Goal: Task Accomplishment & Management: Manage account settings

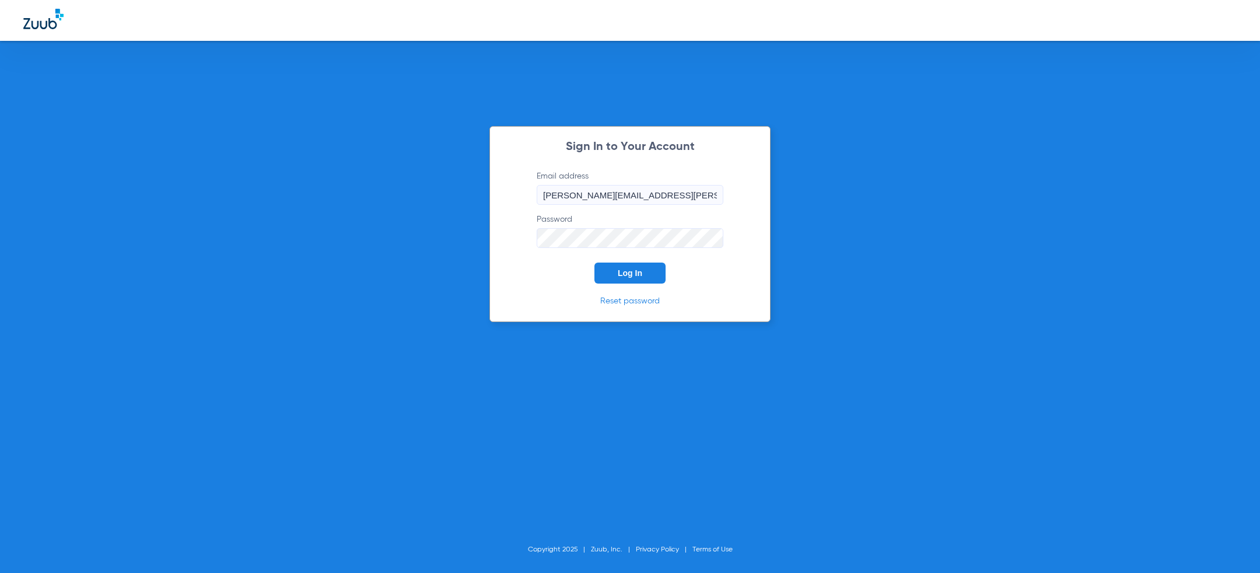
drag, startPoint x: 0, startPoint y: 0, endPoint x: 471, endPoint y: 217, distance: 518.5
click at [471, 217] on div "Sign In to Your Account Email address [PERSON_NAME][EMAIL_ADDRESS][PERSON_NAME]…" at bounding box center [630, 286] width 1260 height 573
click at [626, 271] on span "Log In" at bounding box center [630, 272] width 25 height 9
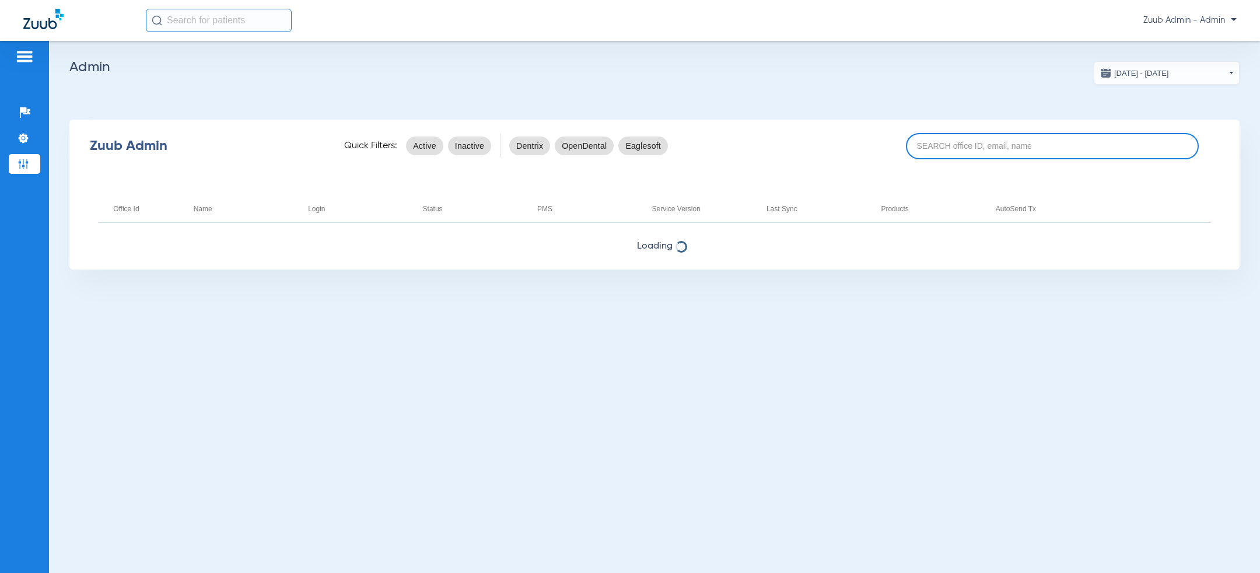
click at [962, 136] on input at bounding box center [1052, 146] width 293 height 26
paste input "17007238"
type input "17007238"
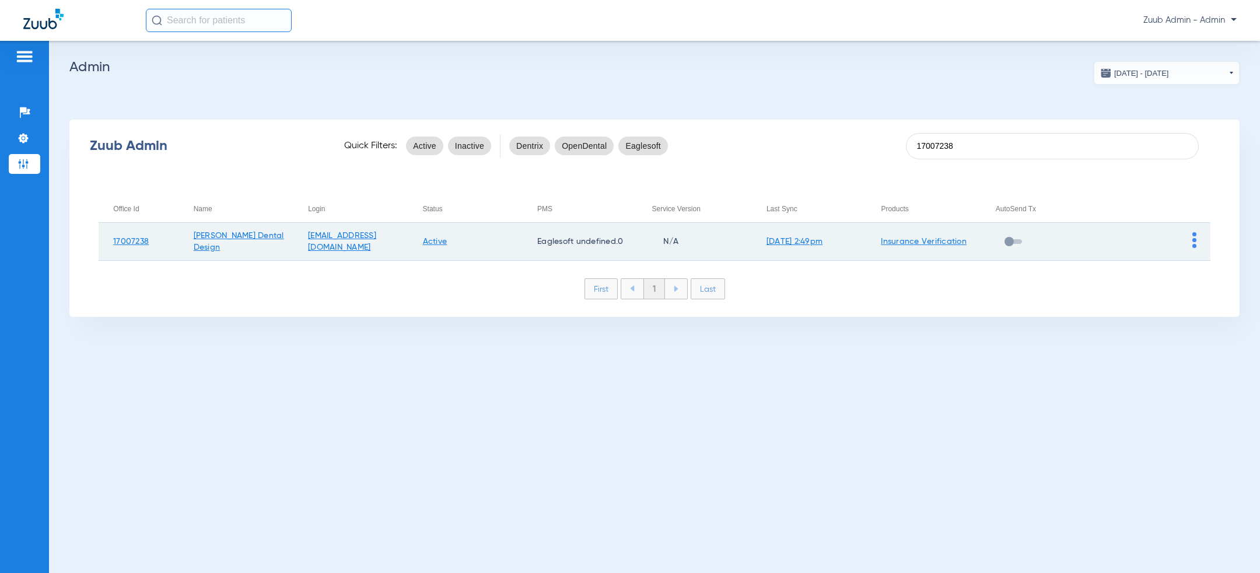
click at [1197, 239] on td at bounding box center [1153, 242] width 115 height 38
click at [1194, 240] on img at bounding box center [1195, 240] width 4 height 16
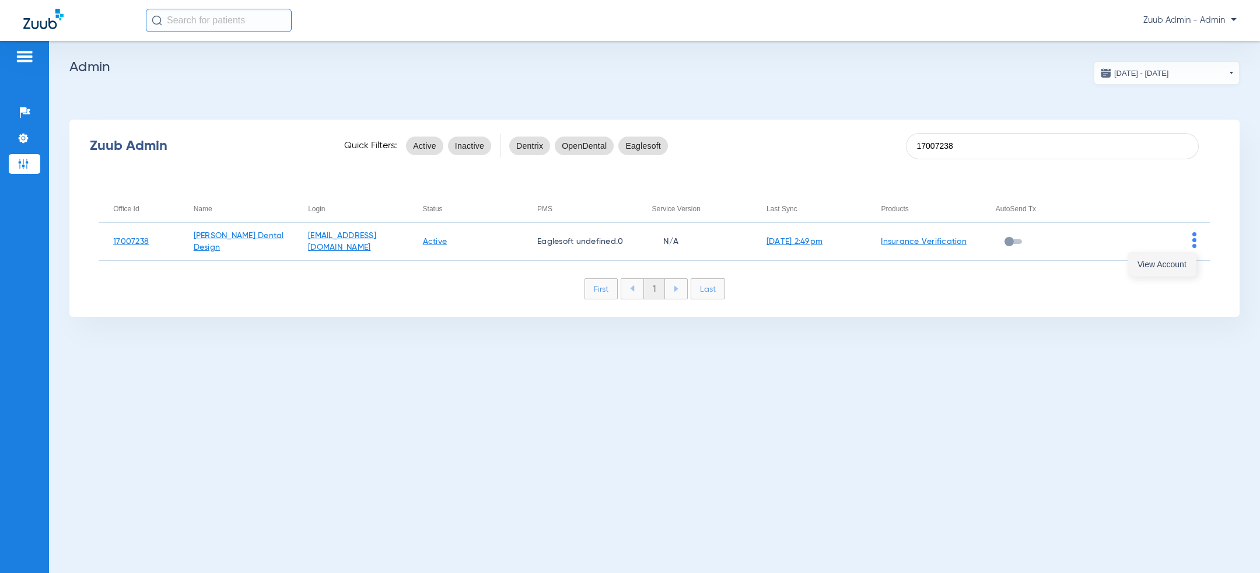
click at [1176, 264] on span "View Account" at bounding box center [1162, 264] width 49 height 8
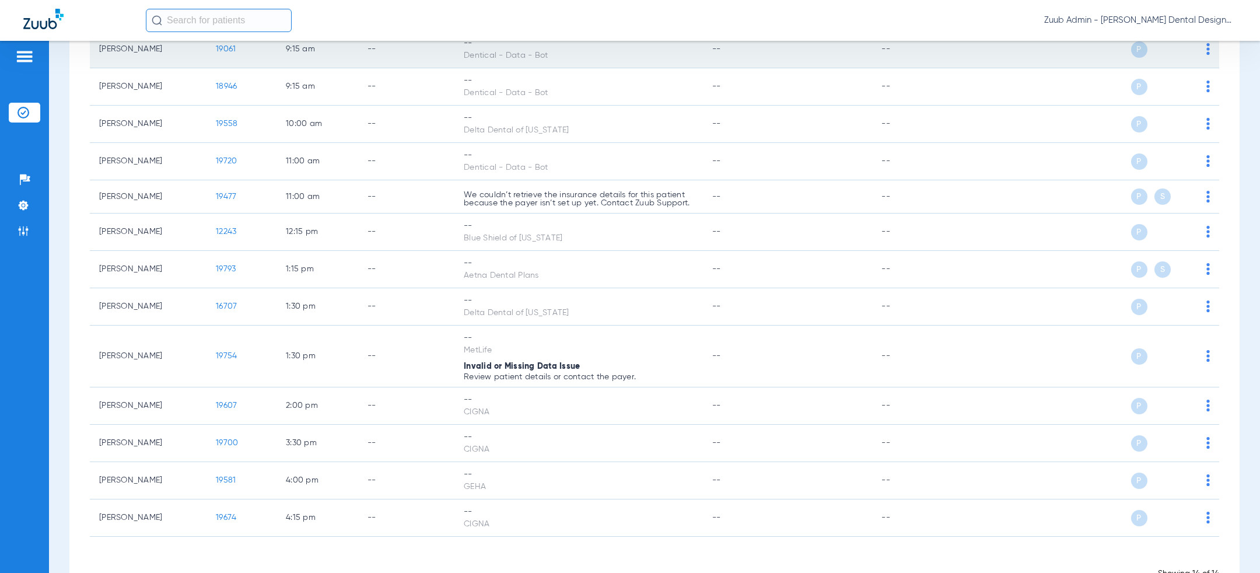
scroll to position [236, 0]
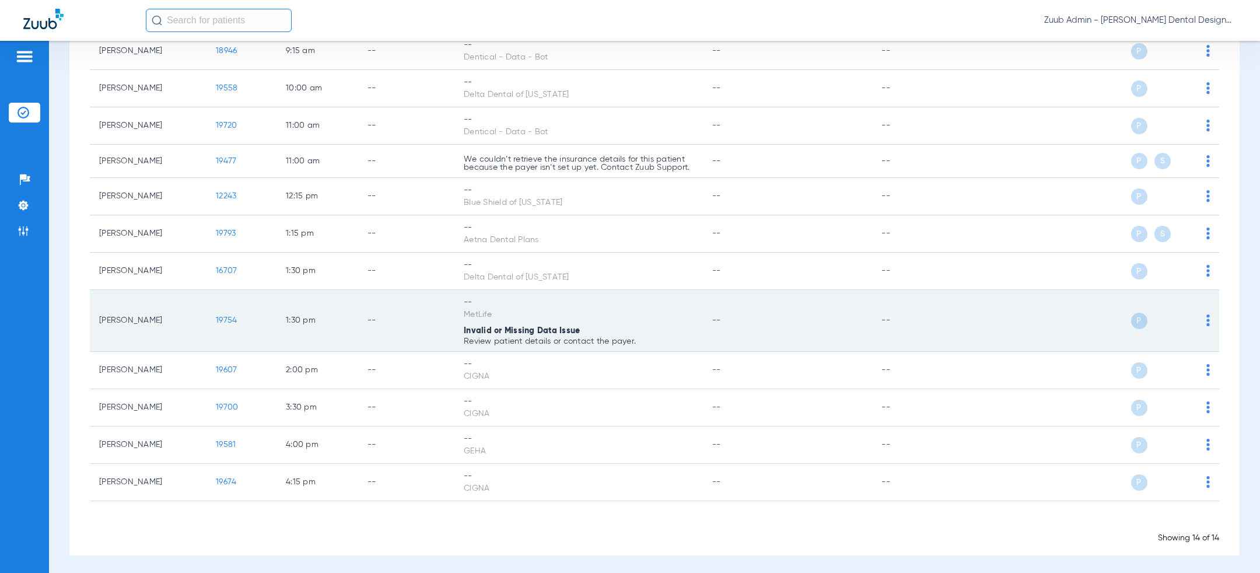
click at [229, 317] on span "19754" at bounding box center [226, 320] width 21 height 8
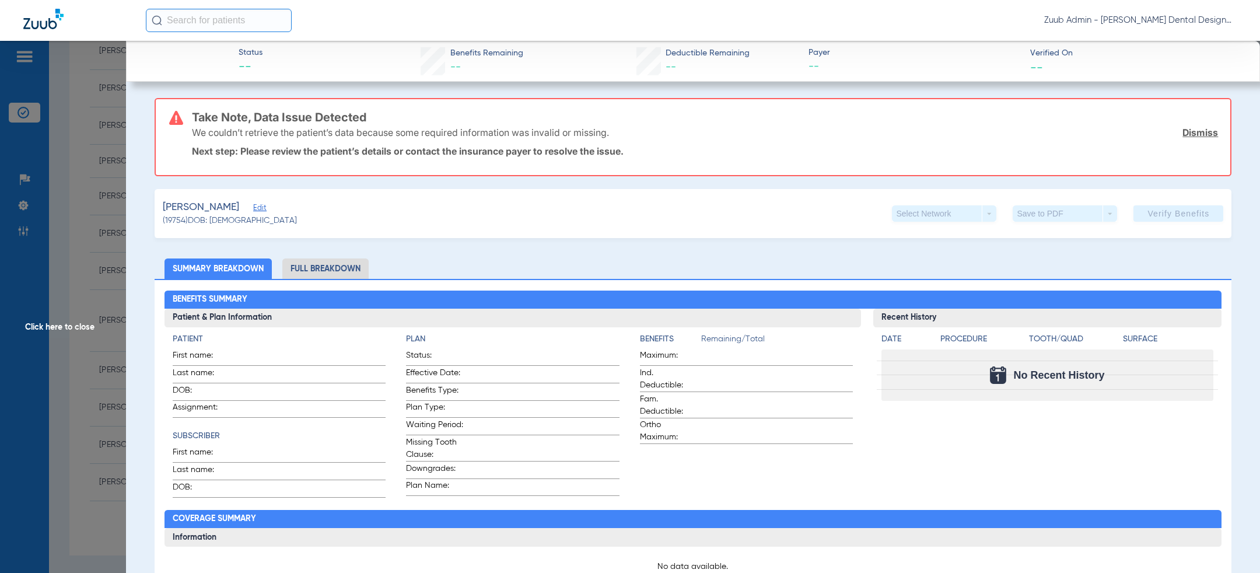
click at [253, 204] on span "Edit" at bounding box center [258, 209] width 11 height 11
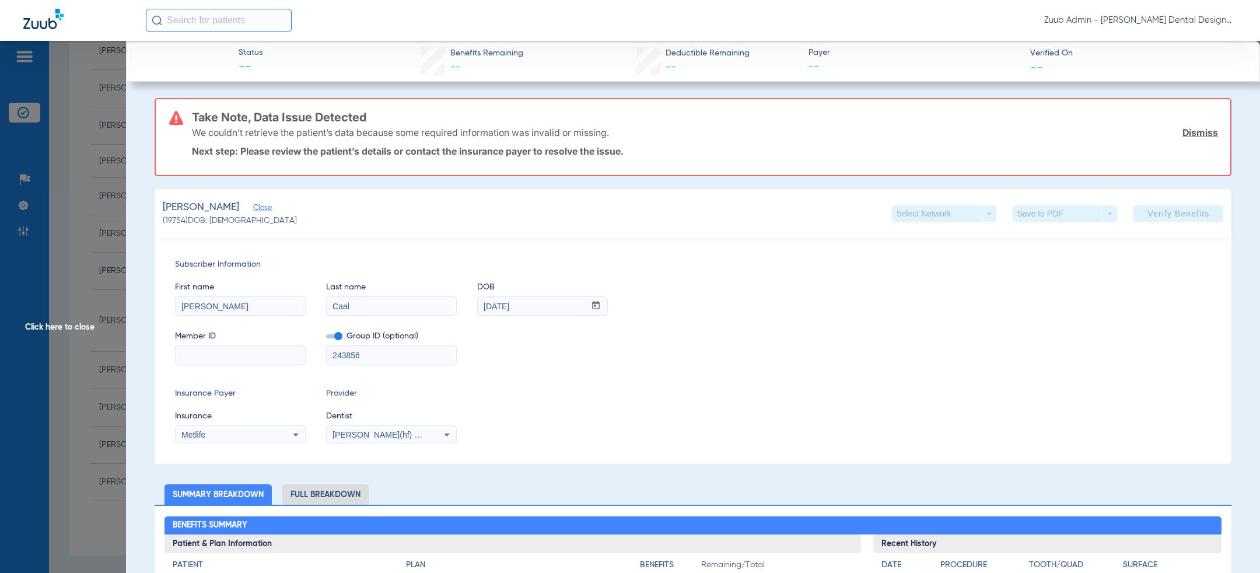
click at [99, 253] on span "Click here to close" at bounding box center [63, 327] width 126 height 573
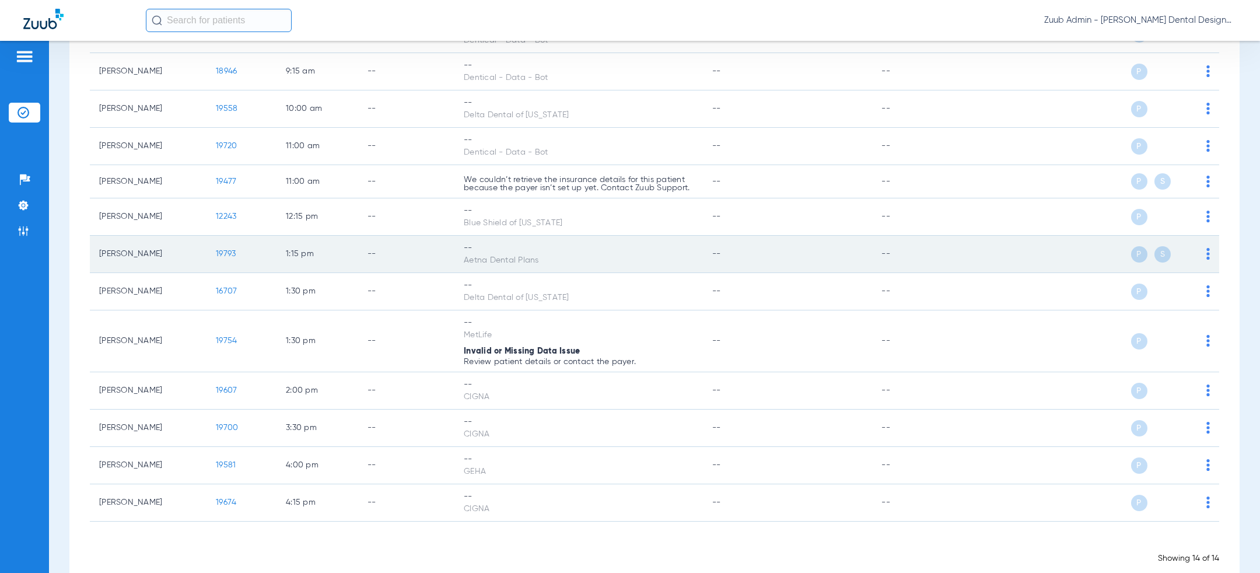
scroll to position [0, 0]
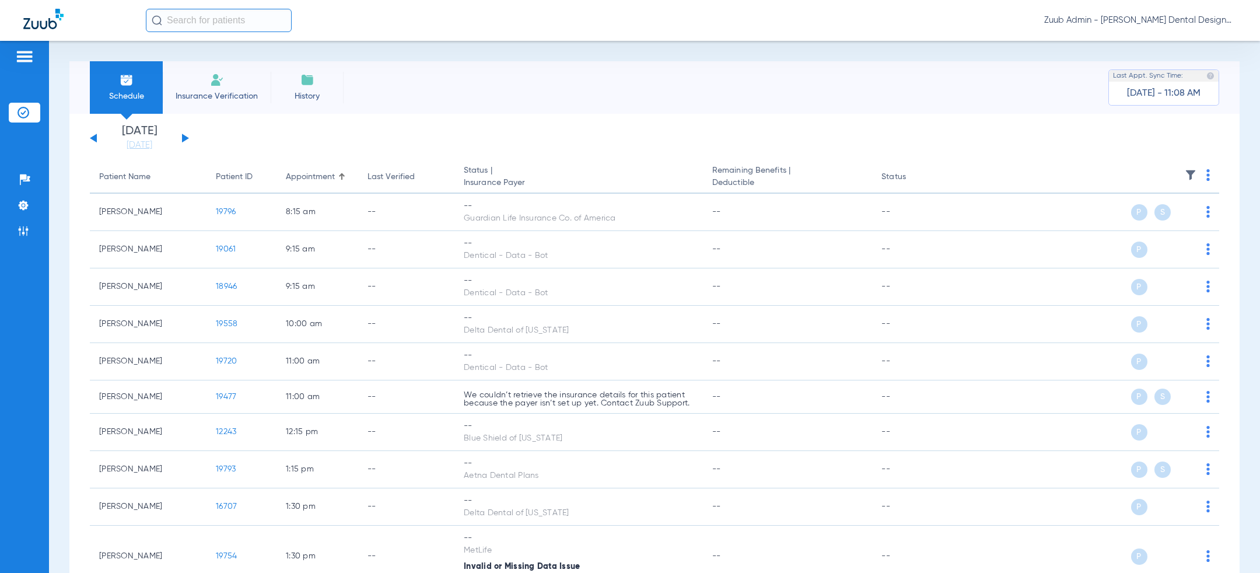
click at [184, 141] on div "[DATE] [DATE] [DATE] [DATE] [DATE] [DATE] [DATE] [DATE] [DATE] [DATE] [DATE] [D…" at bounding box center [139, 138] width 99 height 26
click at [184, 136] on button at bounding box center [185, 138] width 7 height 9
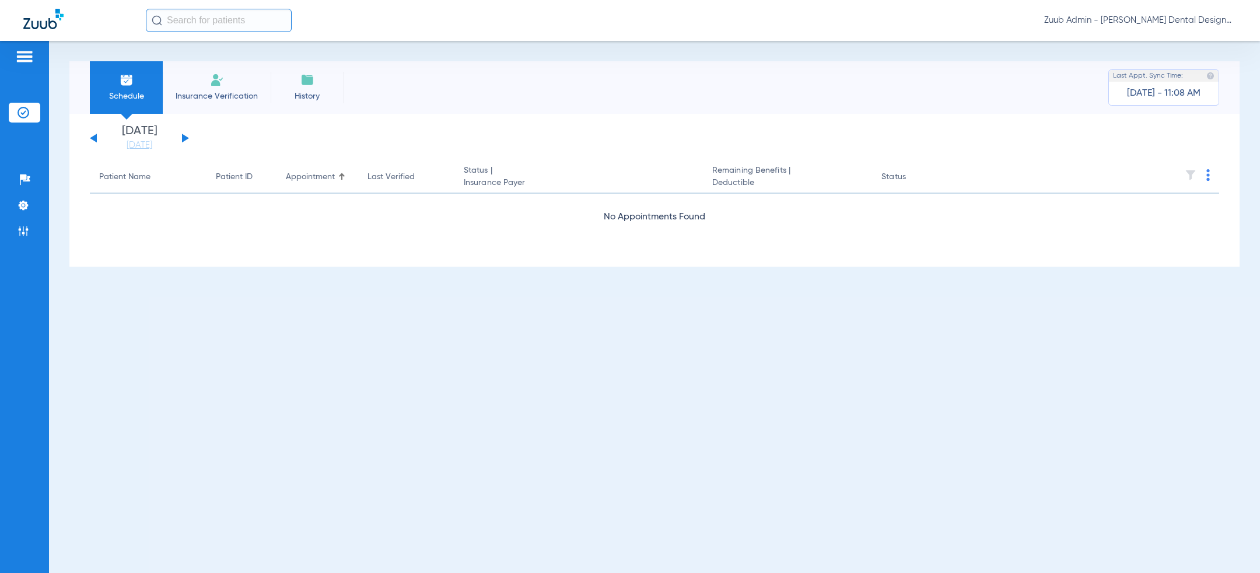
click at [184, 135] on div "[DATE] [DATE] [DATE] [DATE] [DATE] [DATE] [DATE] [DATE] [DATE] [DATE] [DATE] [D…" at bounding box center [139, 138] width 99 height 26
click at [184, 139] on button at bounding box center [185, 138] width 7 height 9
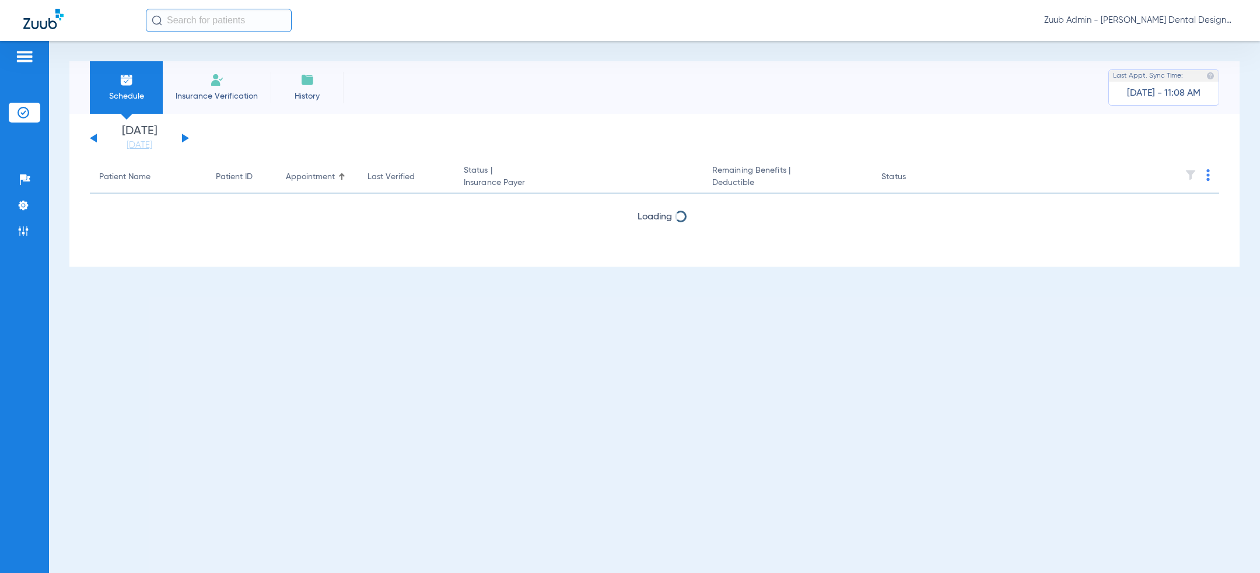
click at [184, 139] on button at bounding box center [185, 138] width 7 height 9
click at [184, 138] on button at bounding box center [185, 138] width 7 height 9
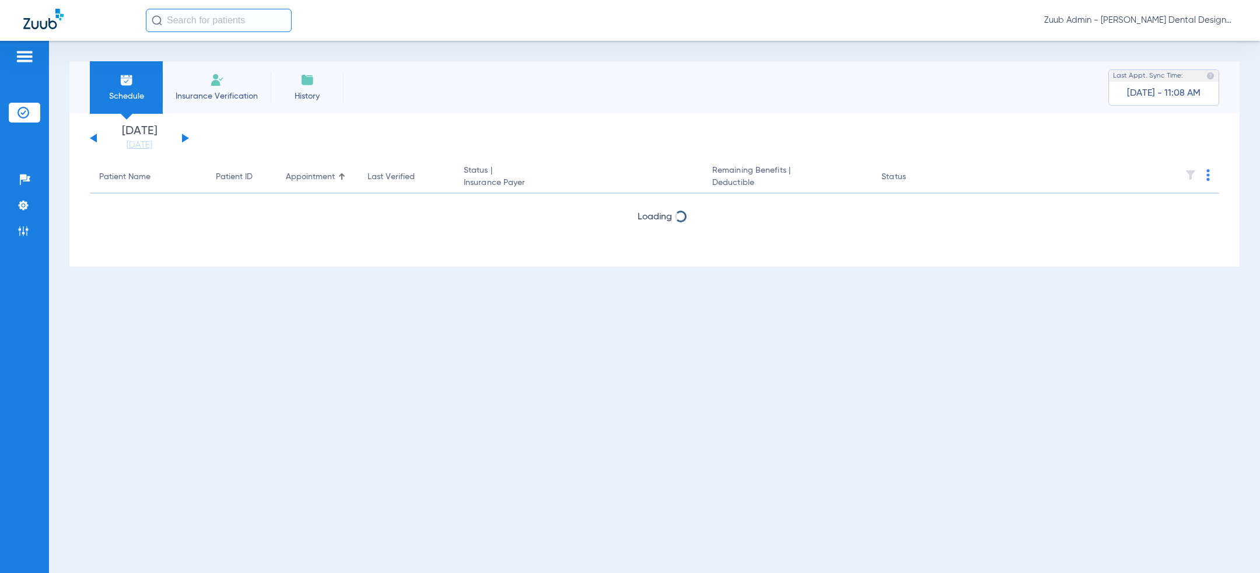
click at [184, 138] on button at bounding box center [185, 138] width 7 height 9
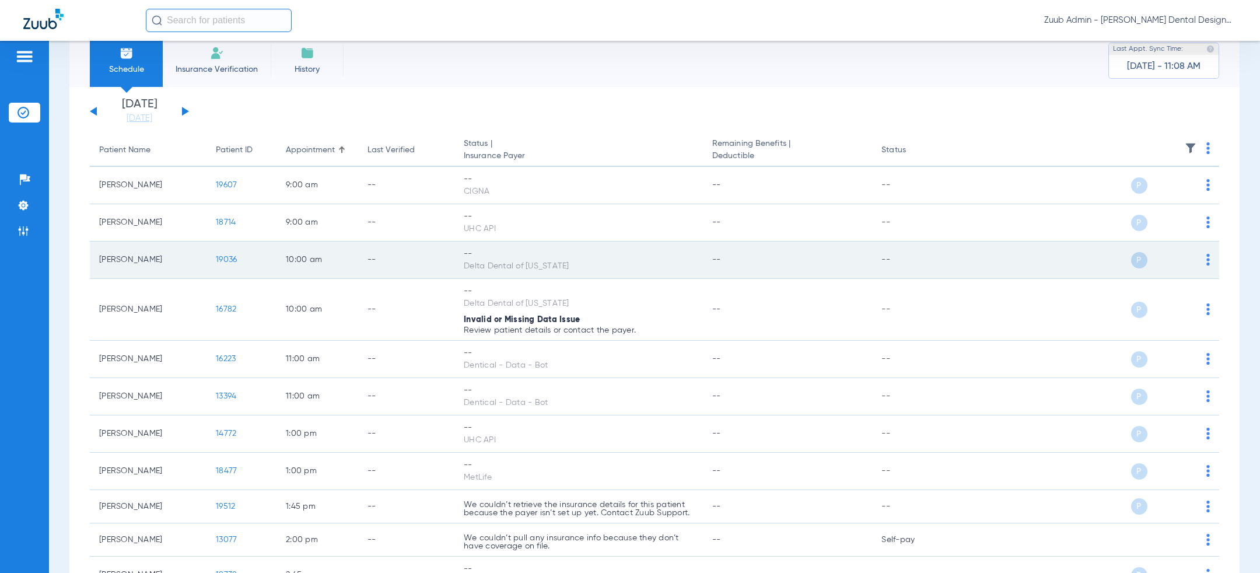
scroll to position [34, 0]
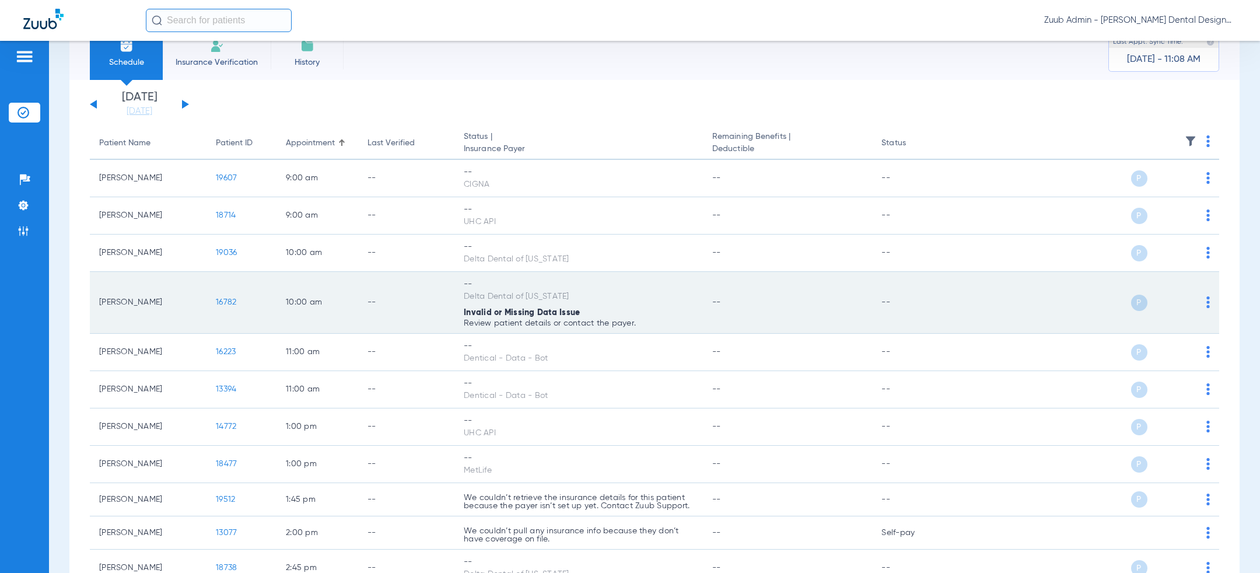
click at [223, 301] on span "16782" at bounding box center [226, 302] width 20 height 8
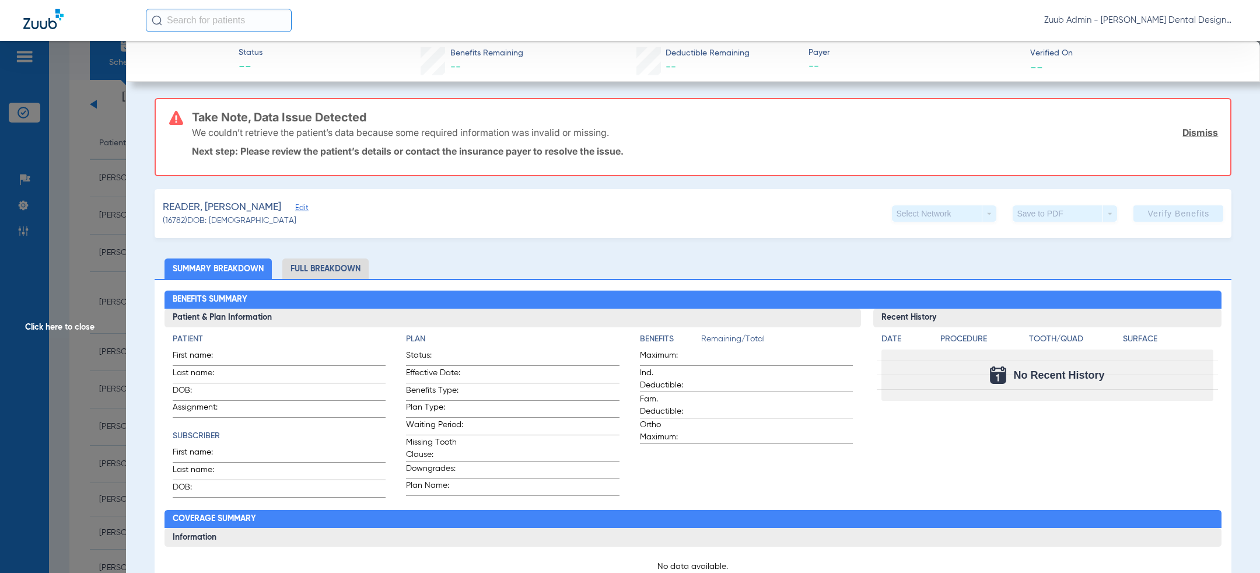
click at [295, 204] on span "Edit" at bounding box center [300, 209] width 11 height 11
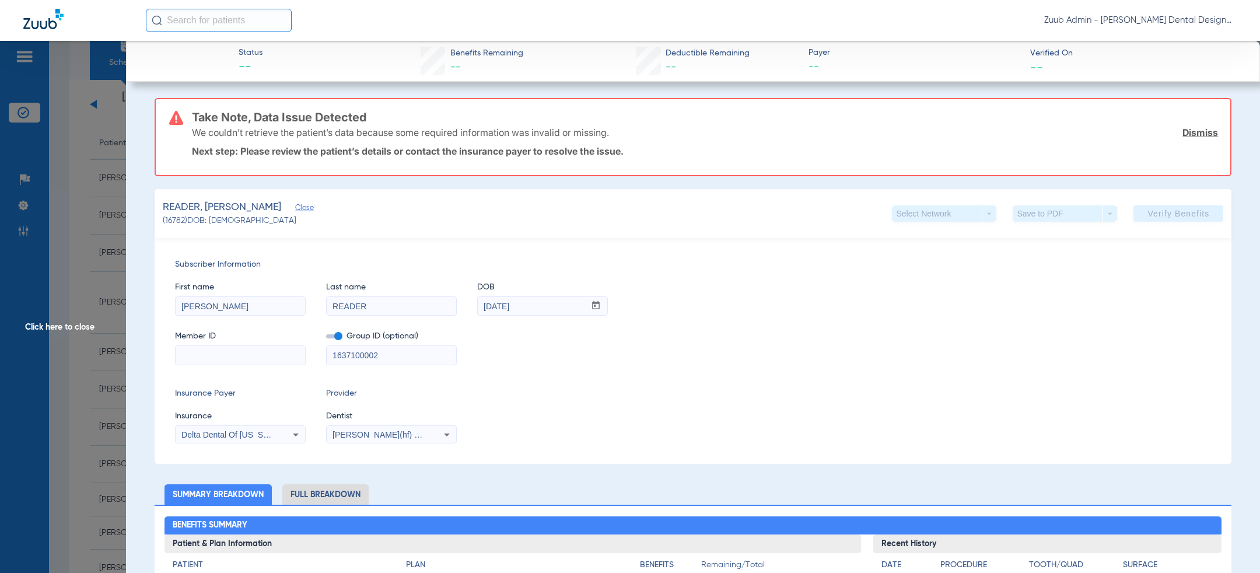
click at [87, 271] on span "Click here to close" at bounding box center [63, 327] width 126 height 573
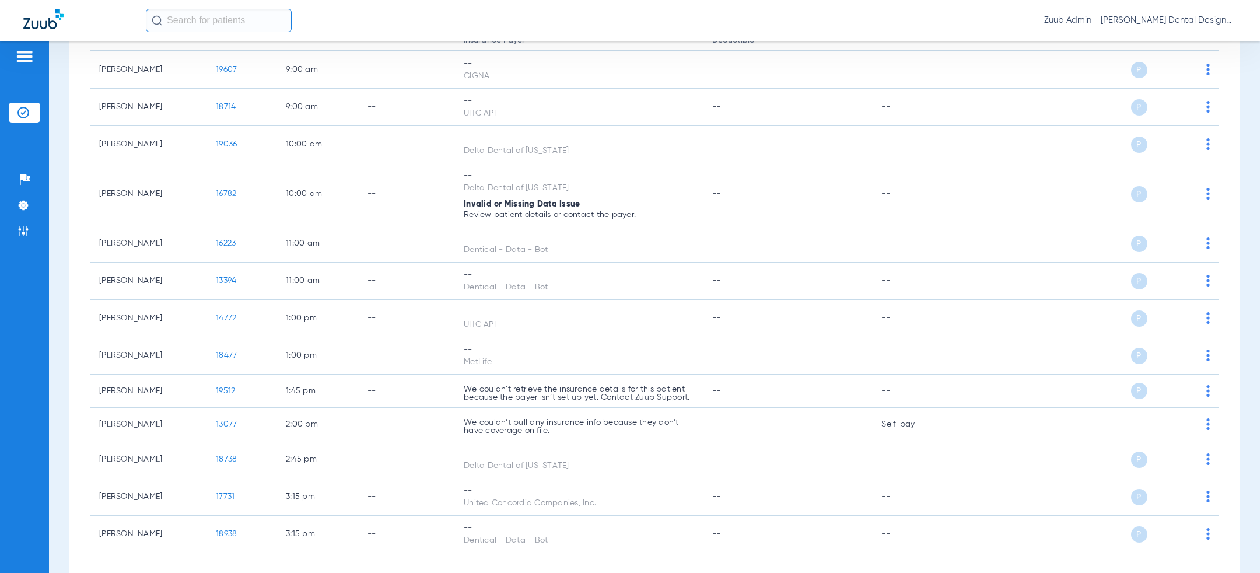
scroll to position [194, 0]
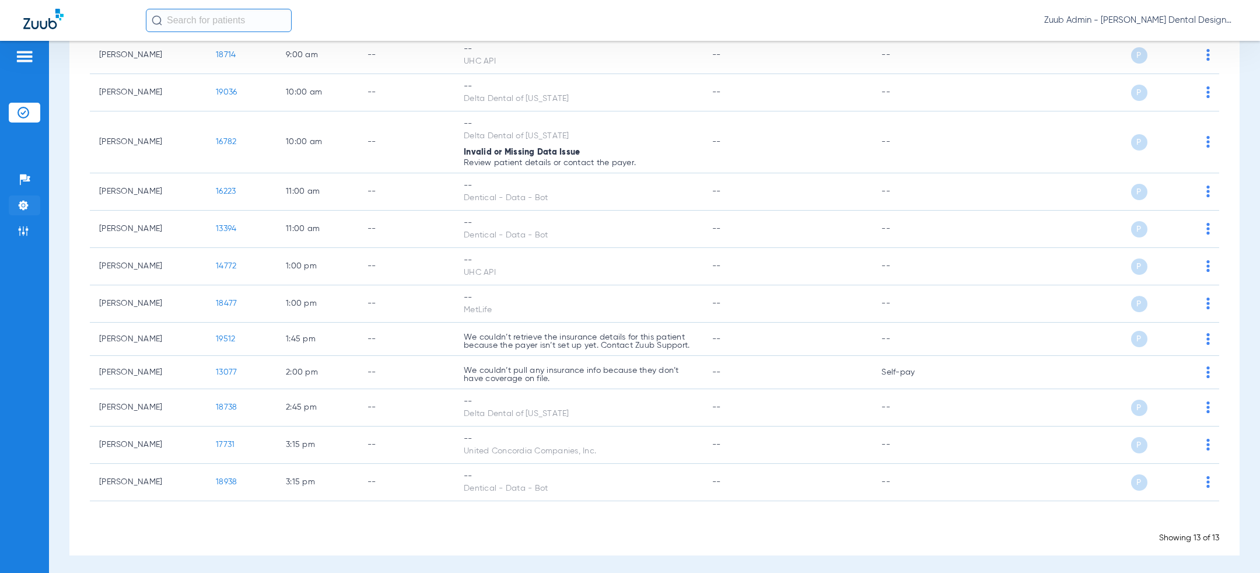
click at [18, 206] on img at bounding box center [24, 206] width 12 height 12
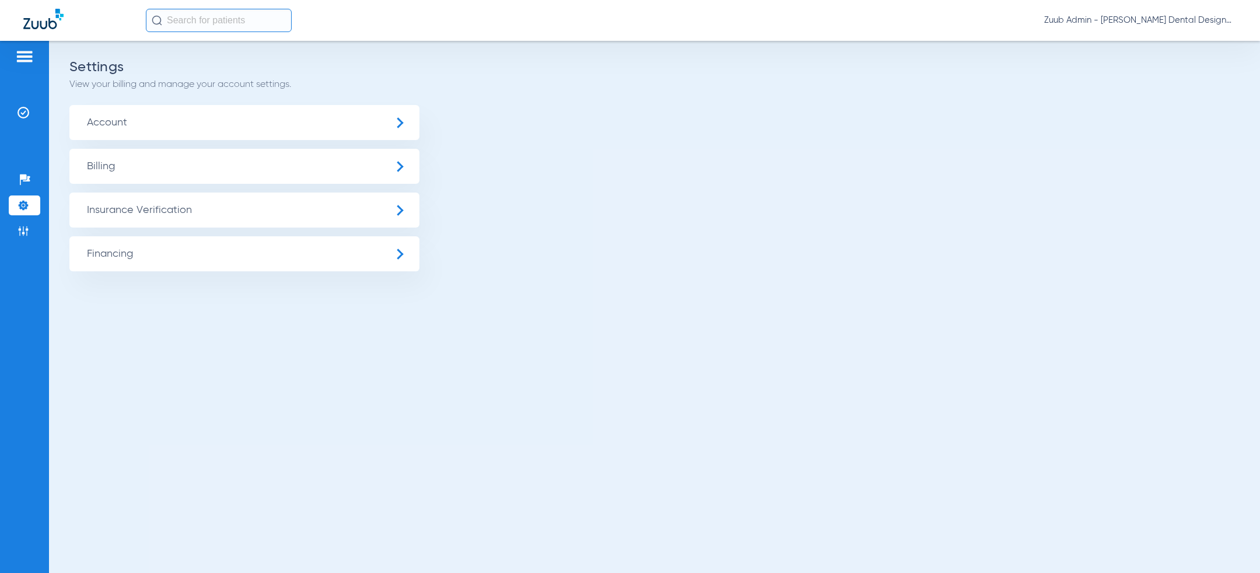
click at [221, 103] on app-settings-menu "Settings View your billing and manage your account settings. Account Billing In…" at bounding box center [654, 166] width 1170 height 210
click at [295, 130] on span "Account" at bounding box center [244, 122] width 350 height 35
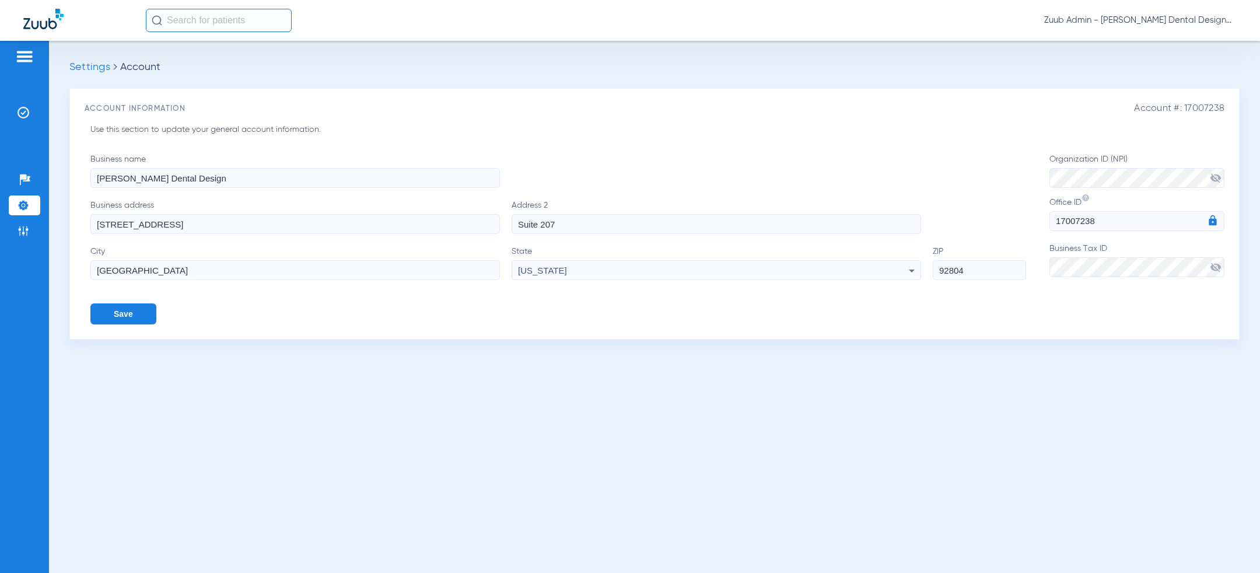
click at [1200, 111] on span "Account #: 17007238" at bounding box center [1179, 108] width 90 height 11
copy span "17007238"
click at [22, 108] on img at bounding box center [24, 113] width 12 height 12
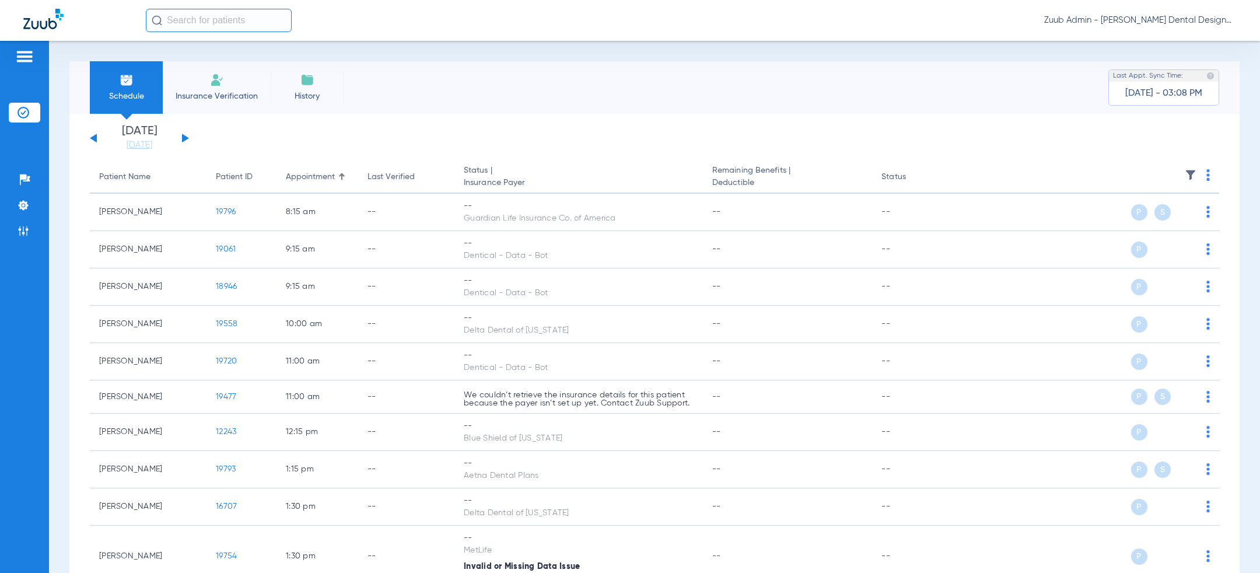
click at [612, 105] on div "Schedule Insurance Verification History Last Appt. Sync Time: [DATE] - 03:08 PM" at bounding box center [654, 87] width 1170 height 53
